Goal: Information Seeking & Learning: Check status

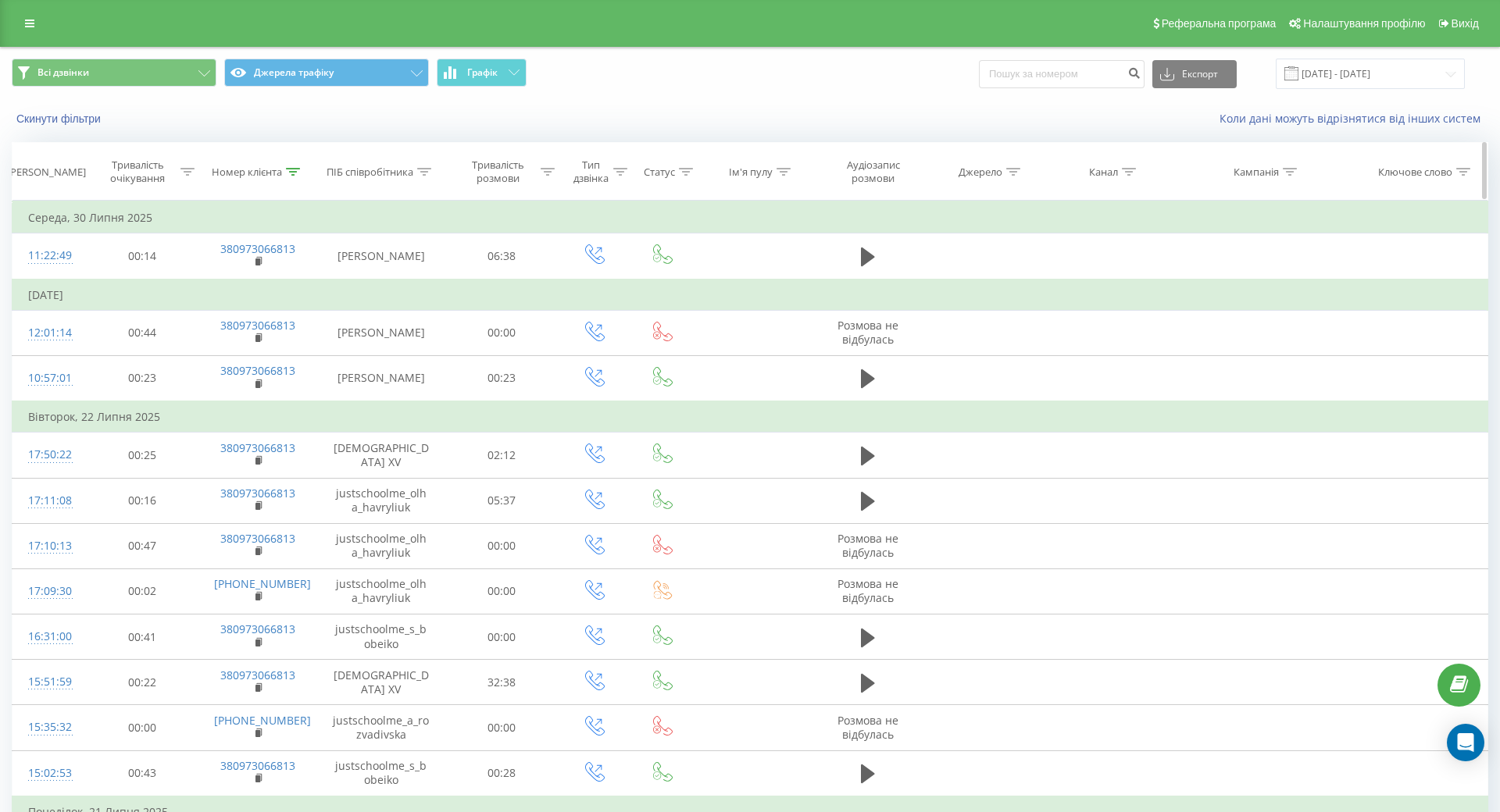
click at [291, 170] on icon at bounding box center [293, 172] width 14 height 8
drag, startPoint x: 280, startPoint y: 284, endPoint x: 134, endPoint y: 284, distance: 146.0
click at [134, 284] on table "Фільтрувати за умовою Дорівнює Скасувати OK Фільтрувати за умовою Містить 97306…" at bounding box center [750, 537] width 1477 height 673
paste input "380973006124"
type input "380973006124"
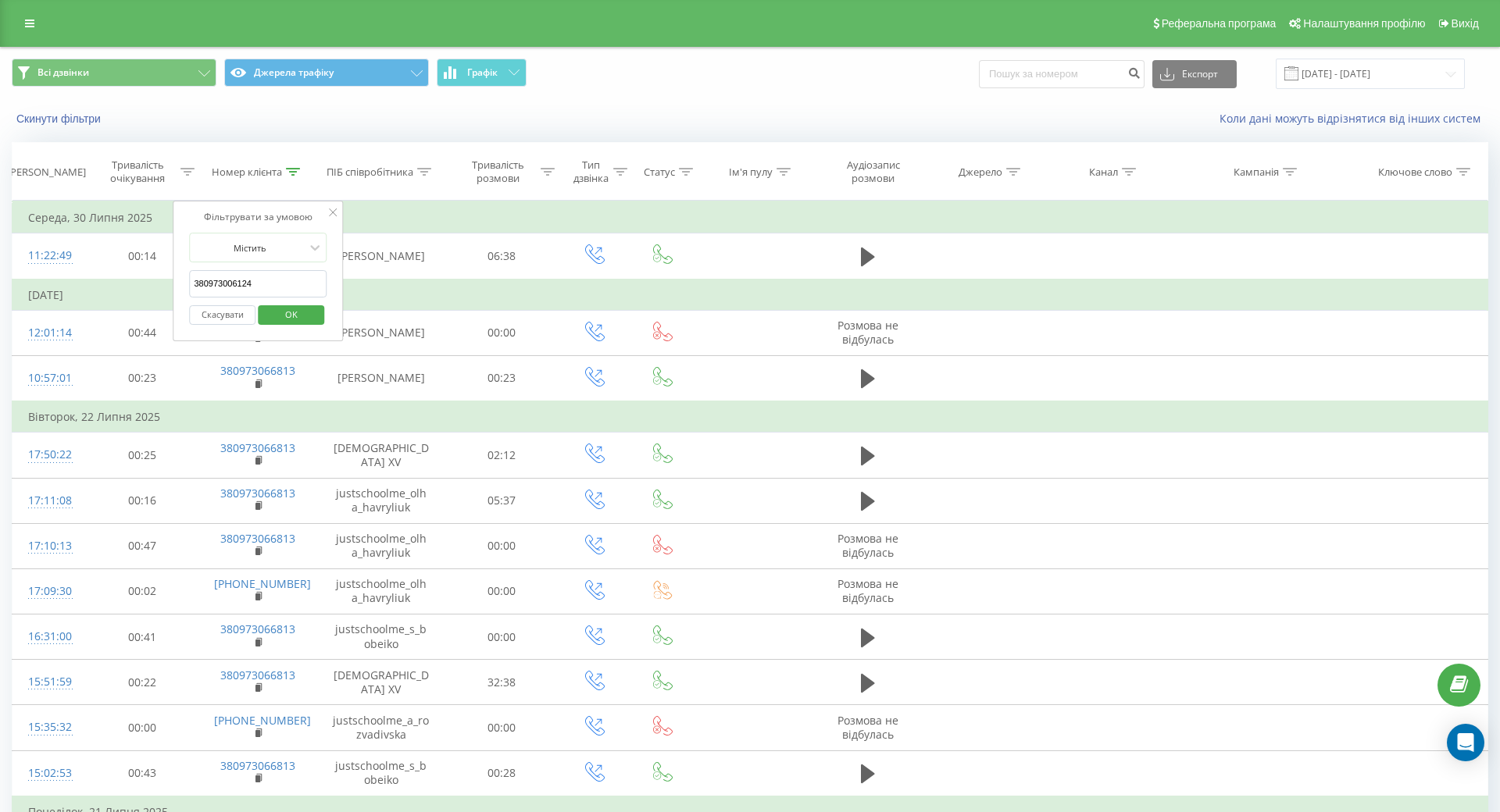
click at [297, 314] on span "OK" at bounding box center [292, 313] width 44 height 24
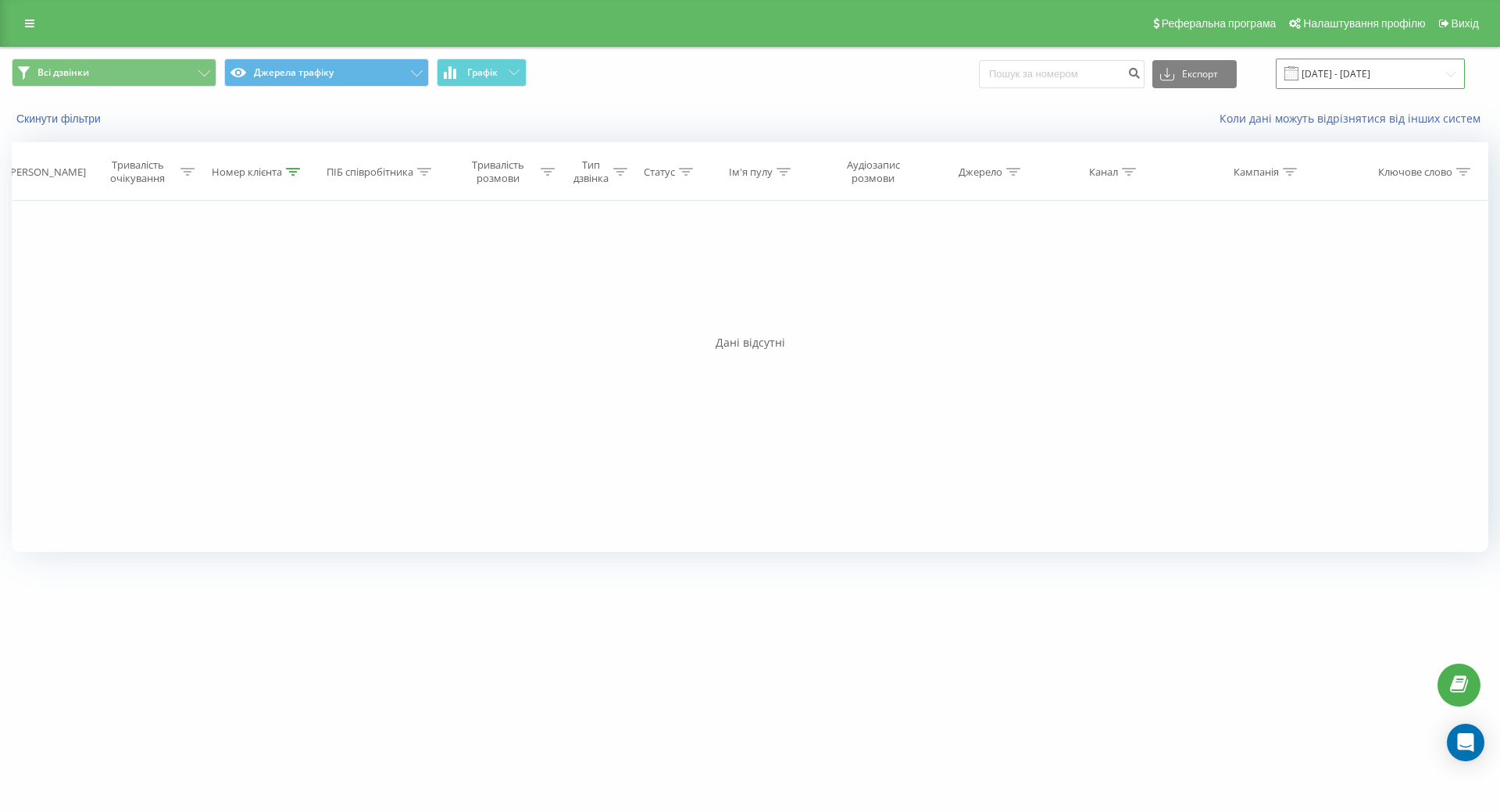
click at [1335, 76] on input "[DATE] - [DATE]" at bounding box center [1370, 74] width 189 height 31
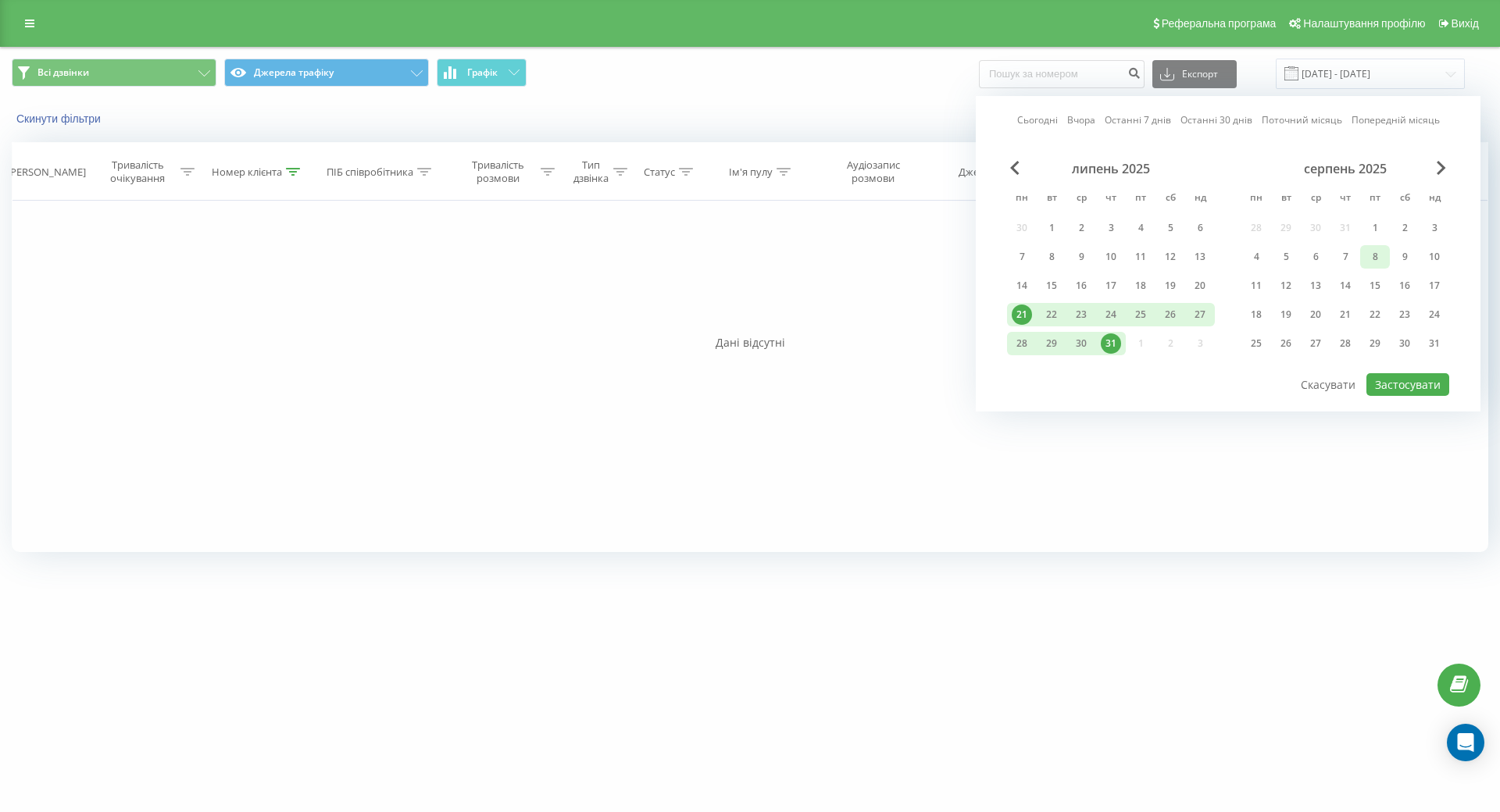
drag, startPoint x: 1376, startPoint y: 223, endPoint x: 1377, endPoint y: 246, distance: 23.0
click at [1376, 224] on div "1" at bounding box center [1374, 227] width 20 height 20
click at [1382, 279] on div "15" at bounding box center [1374, 286] width 20 height 20
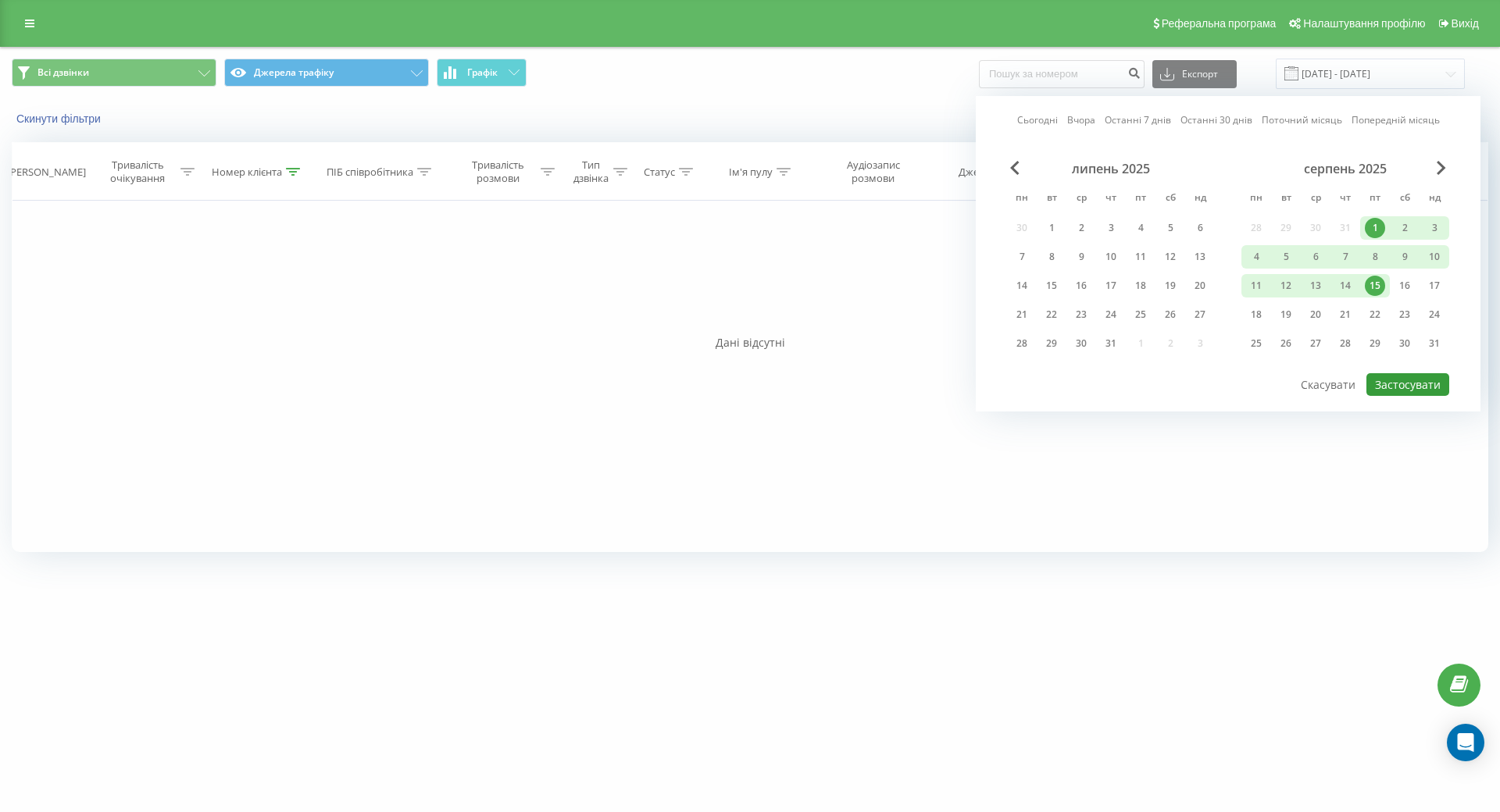
click at [1413, 388] on button "Застосувати" at bounding box center [1408, 384] width 82 height 23
type input "[DATE] - [DATE]"
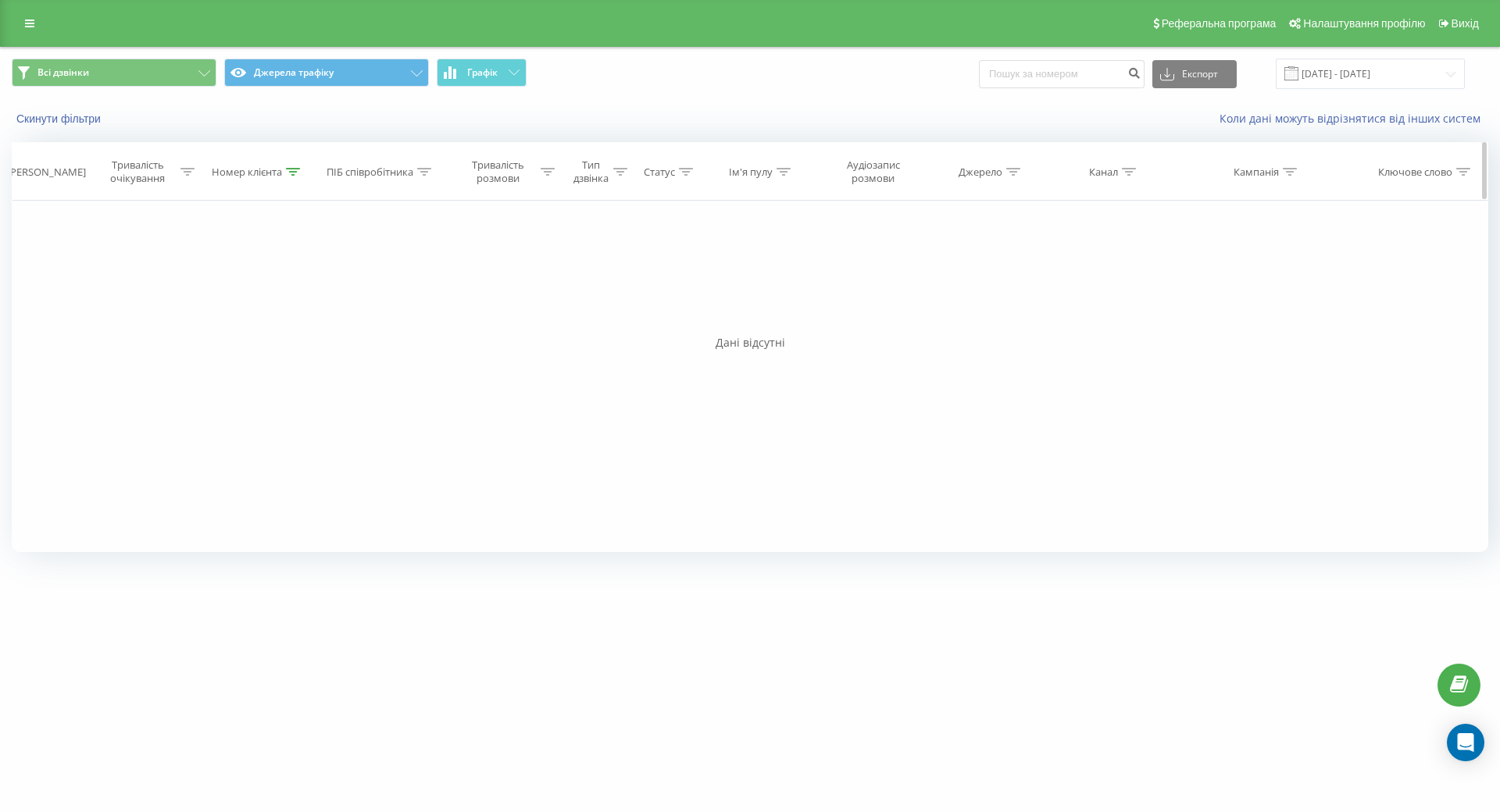
click at [290, 172] on icon at bounding box center [293, 172] width 14 height 8
click at [82, 117] on button "Скинути фільтри" at bounding box center [59, 119] width 97 height 14
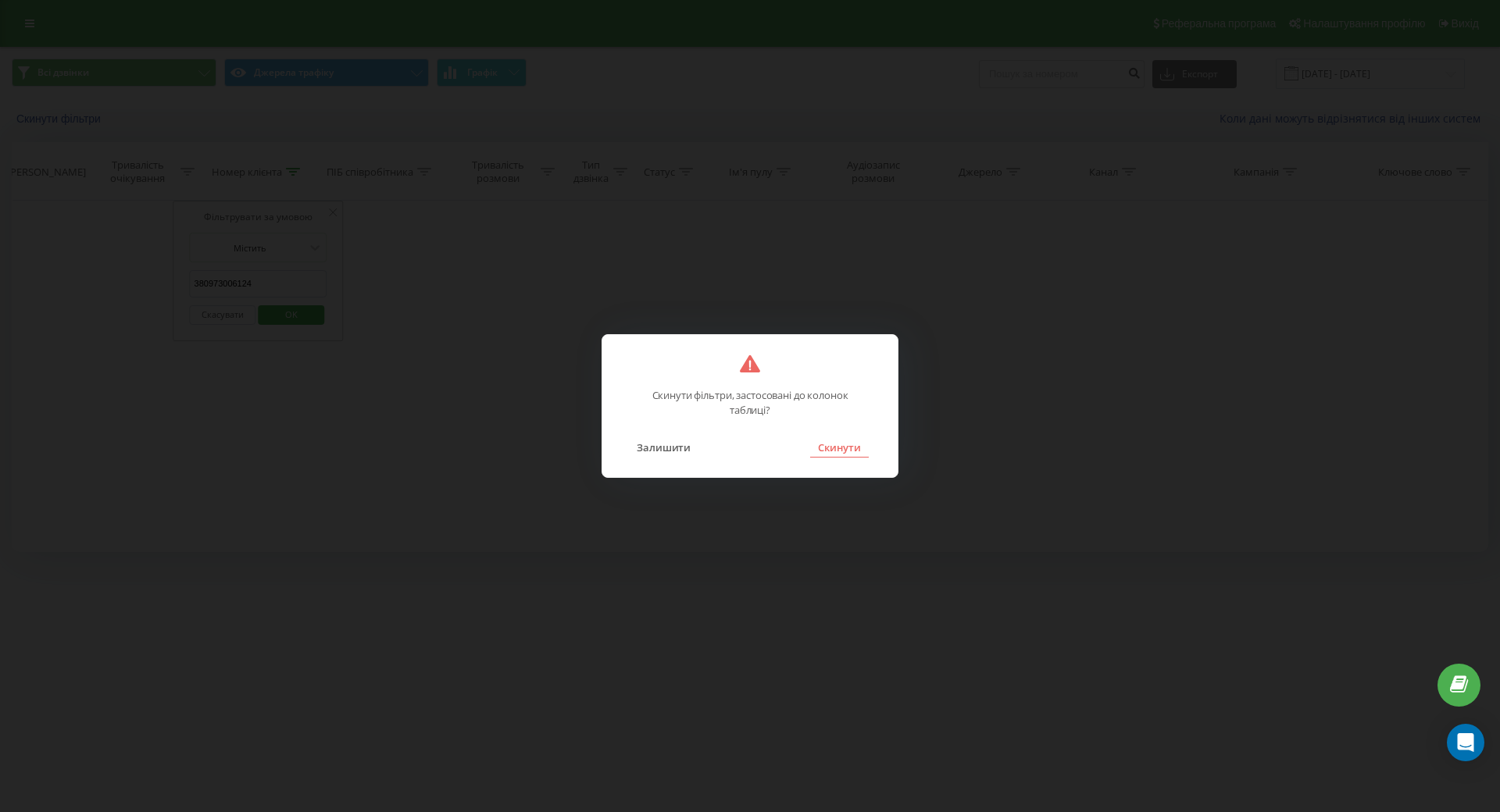
click at [850, 437] on button "Скинути" at bounding box center [839, 447] width 59 height 20
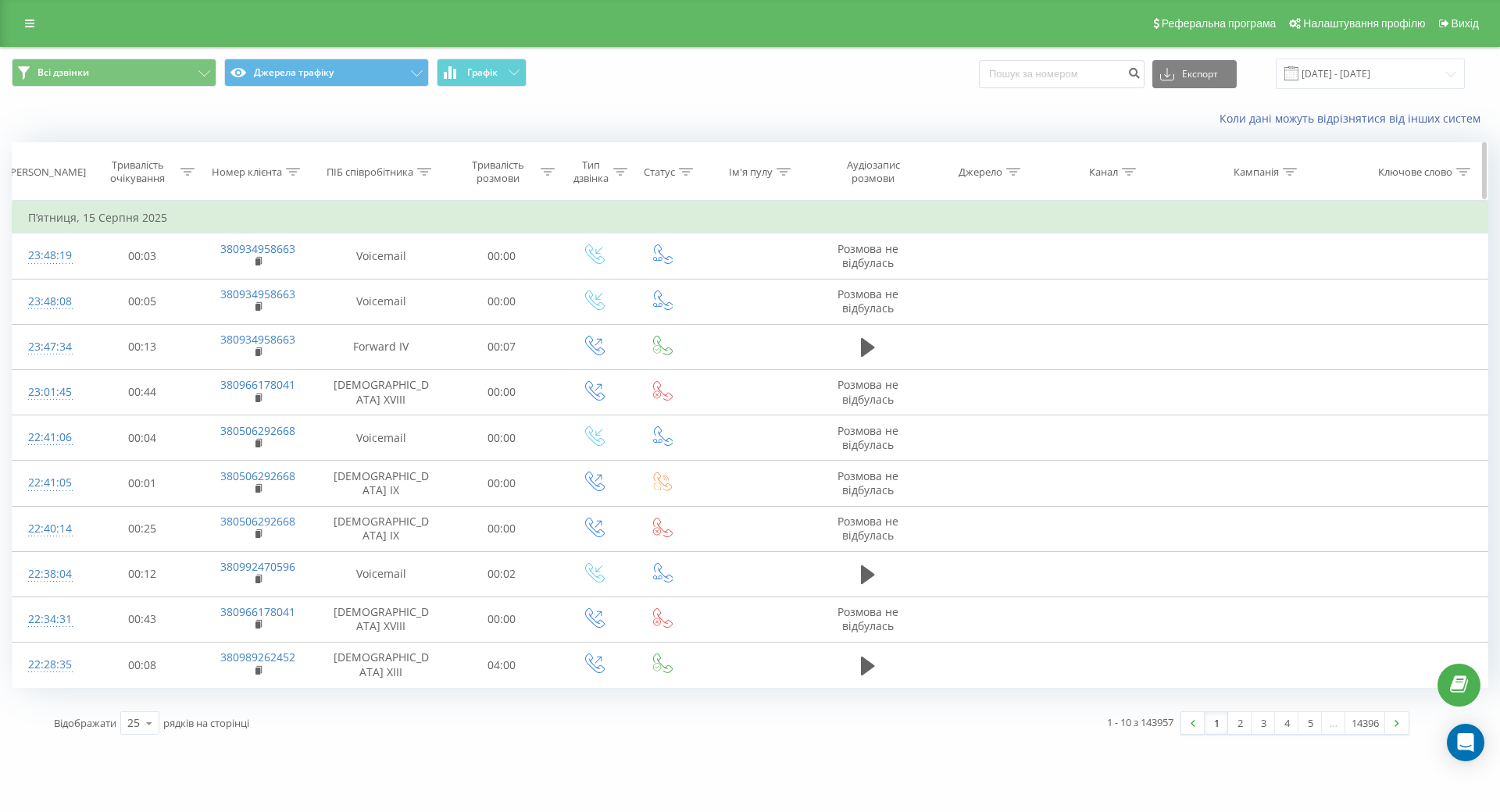
click at [292, 170] on icon at bounding box center [293, 172] width 14 height 8
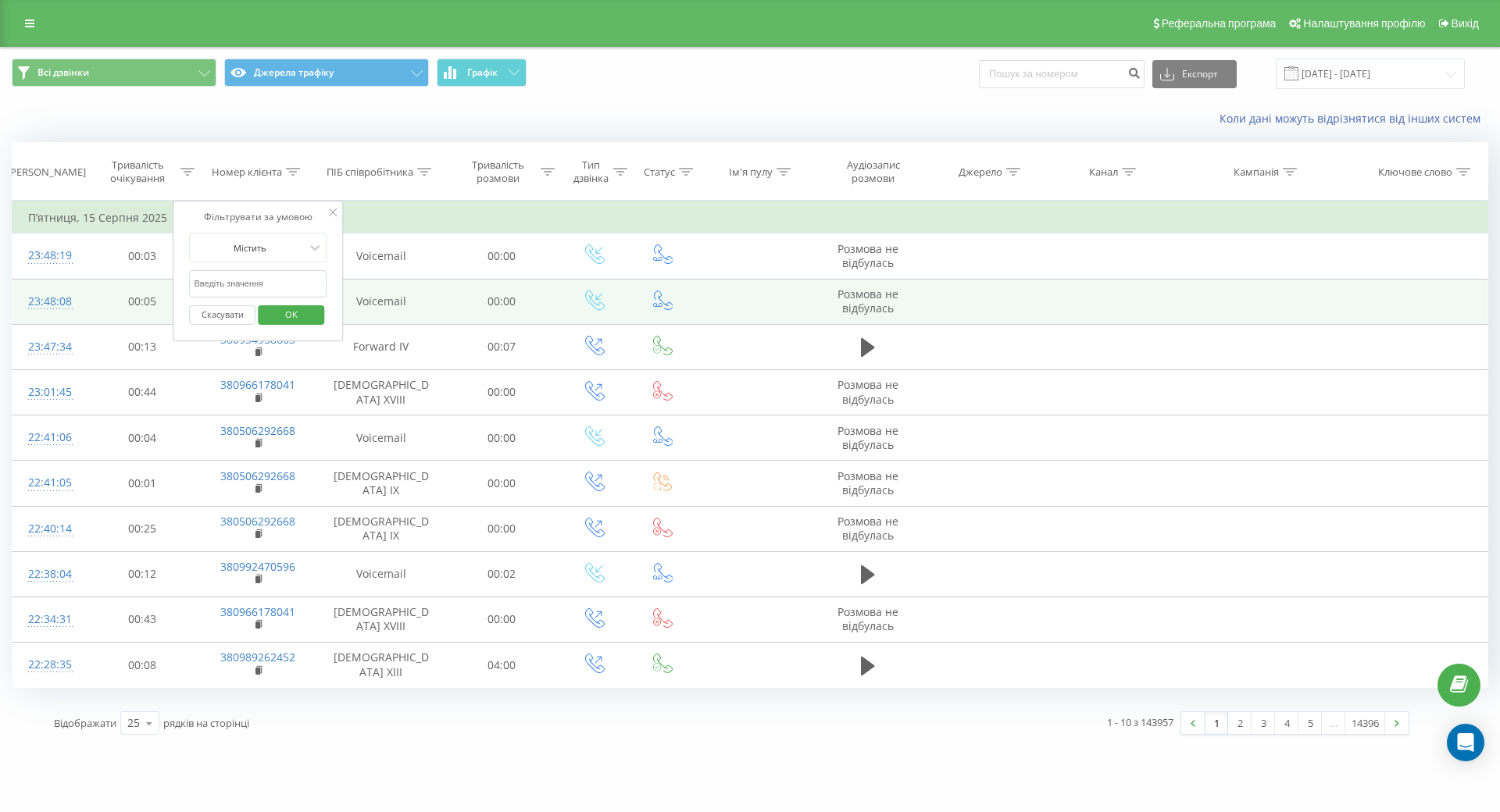
drag, startPoint x: 276, startPoint y: 284, endPoint x: 127, endPoint y: 284, distance: 149.0
click at [127, 284] on table "Фільтрувати за умовою Дорівнює Скасувати OK Фільтрувати за умовою Містить Скасу…" at bounding box center [750, 444] width 1477 height 487
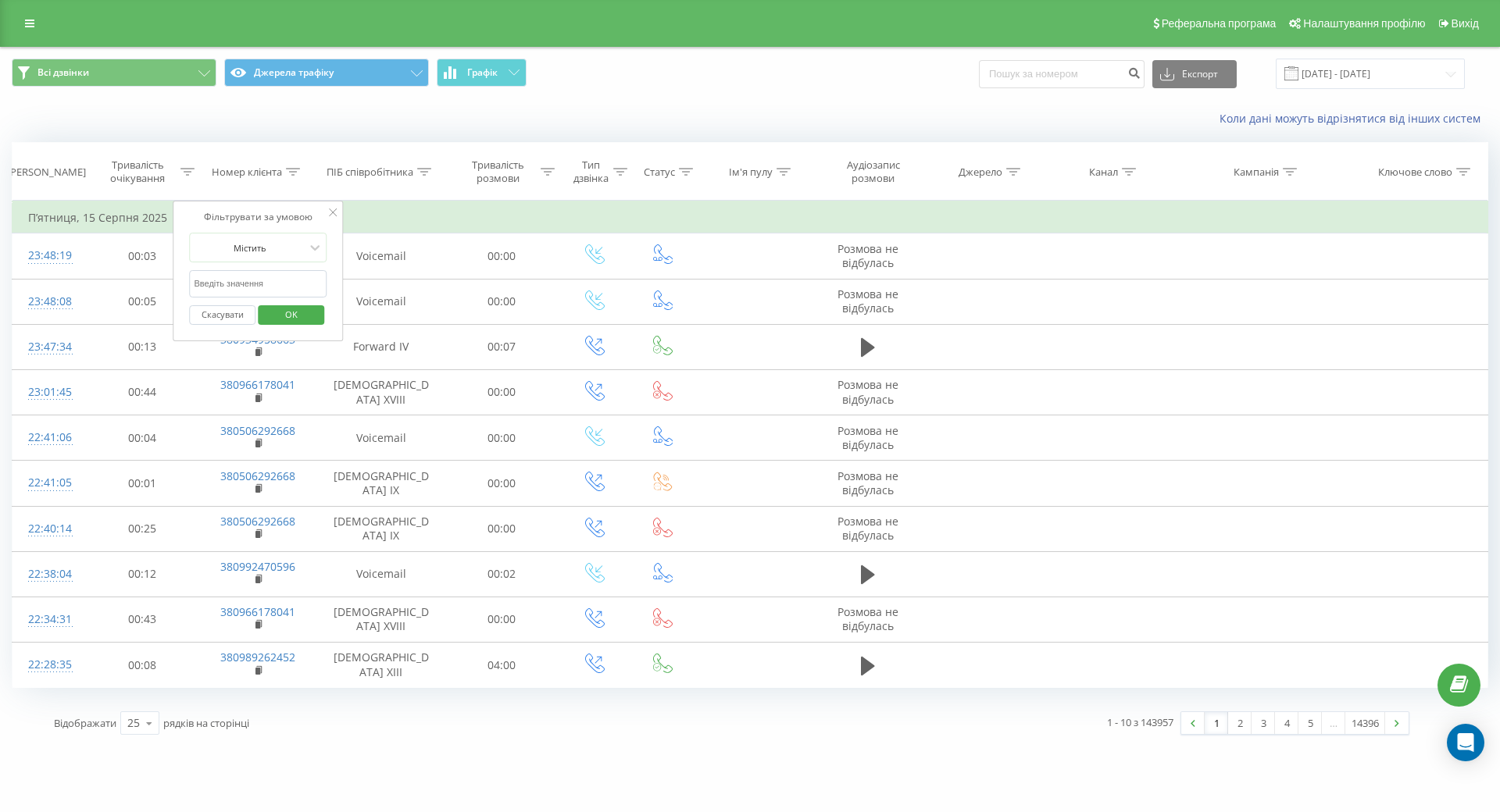
paste input "380973006124"
click at [197, 286] on input "380973006124" at bounding box center [257, 284] width 137 height 28
type input "380973006124"
click at [294, 314] on span "OK" at bounding box center [292, 313] width 44 height 24
